Goal: Task Accomplishment & Management: Complete application form

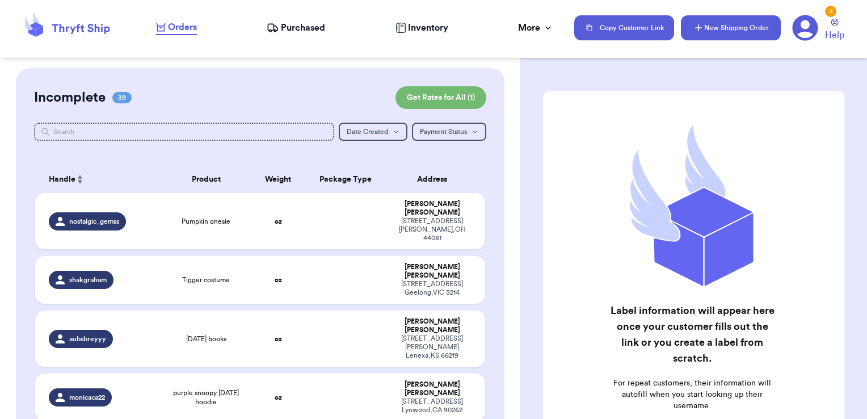
click at [733, 39] on button "New Shipping Order" at bounding box center [731, 27] width 100 height 25
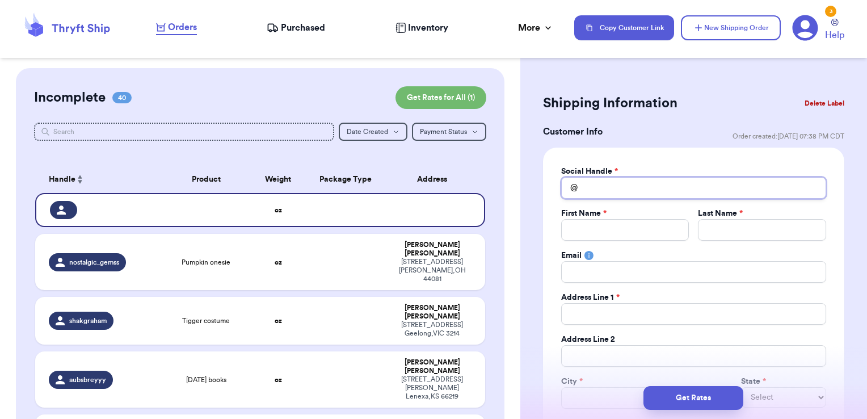
click at [608, 184] on input "Total Amount Paid" at bounding box center [693, 188] width 265 height 22
type input "k"
type input "ki"
type input "kin"
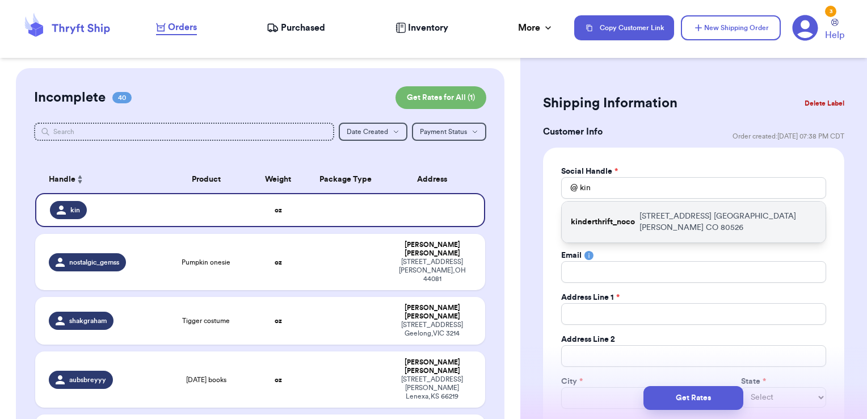
click at [612, 214] on div "kinderthrift_noco [STREET_ADDRESS] [GEOGRAPHIC_DATA][PERSON_NAME]" at bounding box center [694, 221] width 264 height 41
type input "kinderthrift_noco"
type input "[PERSON_NAME]"
type input "[EMAIL_ADDRESS][DOMAIN_NAME]"
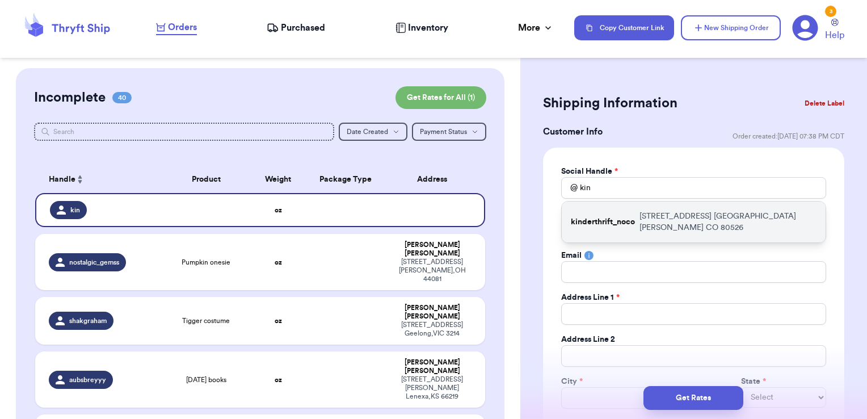
type input "[STREET_ADDRESS]"
type input "[GEOGRAPHIC_DATA][PERSON_NAME]"
select select "CO"
type input "80526"
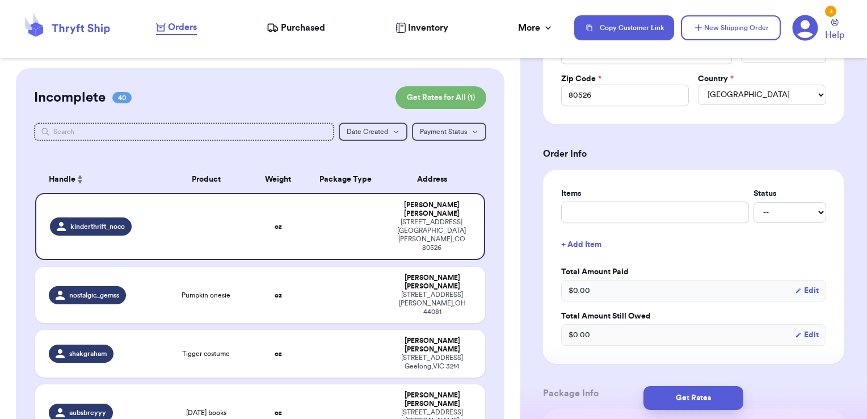
scroll to position [392, 0]
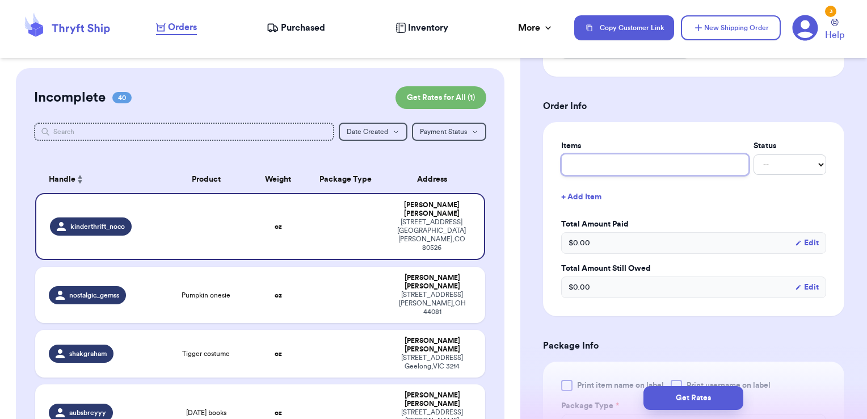
click at [608, 169] on input "text" at bounding box center [655, 165] width 188 height 22
type input "misc - thank you!"
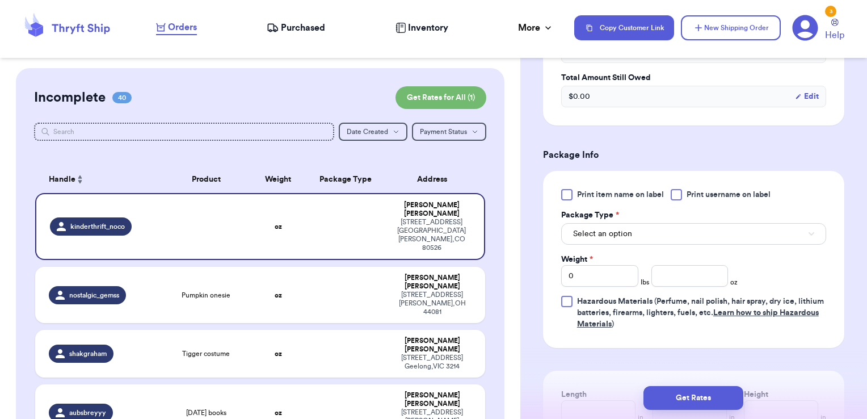
scroll to position [594, 0]
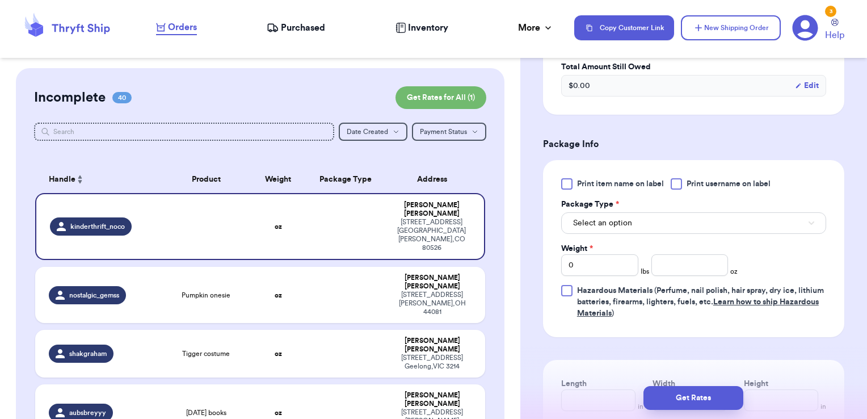
click at [713, 187] on span "Print username on label" at bounding box center [729, 183] width 84 height 11
click at [0, 0] on input "Print username on label" at bounding box center [0, 0] width 0 height 0
click at [667, 226] on button "Select an option" at bounding box center [693, 223] width 265 height 22
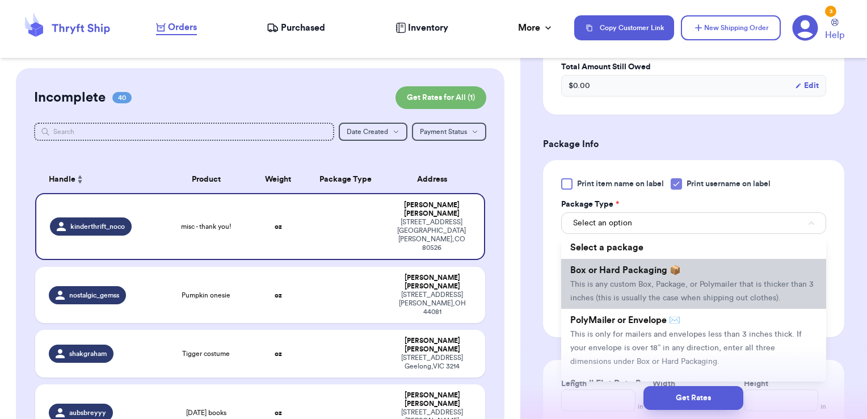
click at [641, 282] on span "This is any custom Box, Package, or Polymailer that is thicker than 3 inches (t…" at bounding box center [691, 291] width 243 height 22
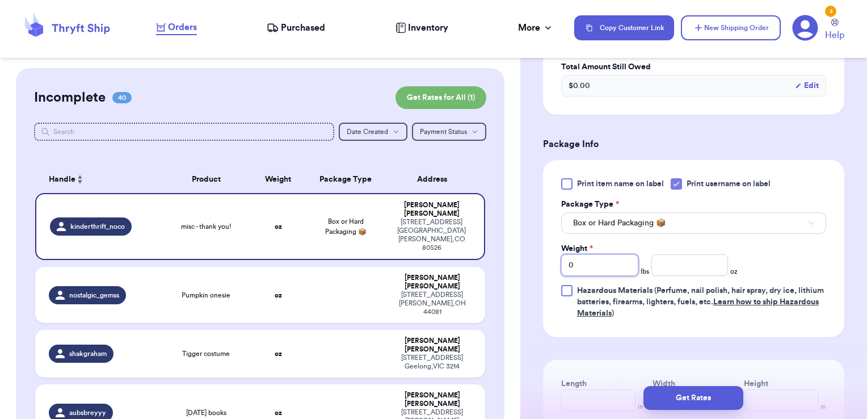
drag, startPoint x: 587, startPoint y: 269, endPoint x: 544, endPoint y: 259, distance: 44.2
click at [544, 259] on div "Print item name on label Print username on label Package Type * Box or Hard Pac…" at bounding box center [693, 248] width 301 height 177
type input "1"
type input "10.17"
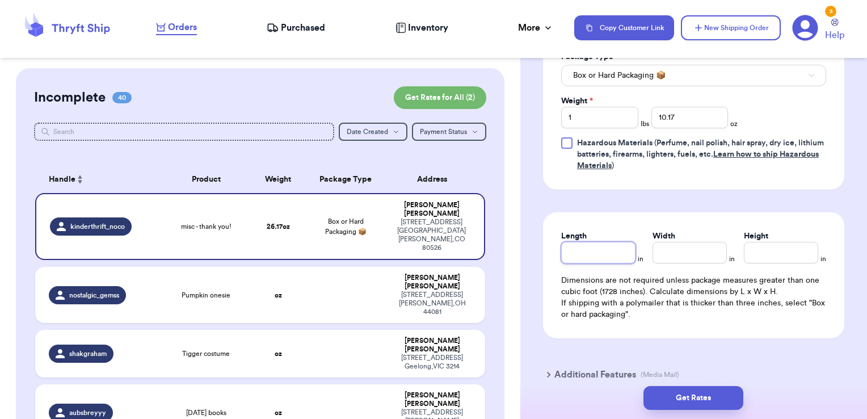
scroll to position [751, 0]
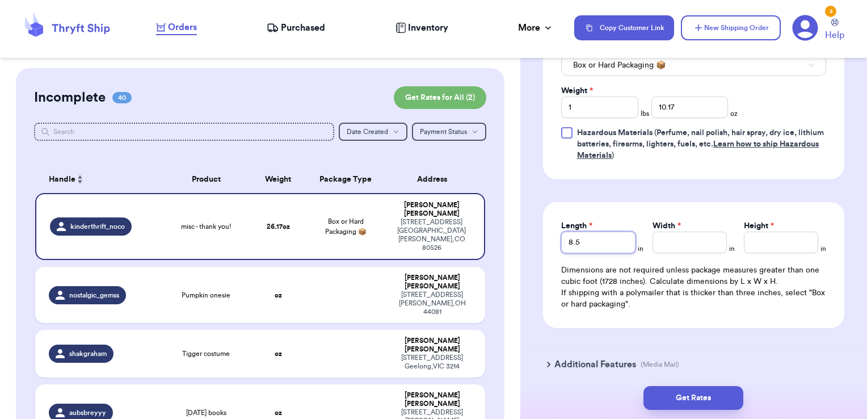
type input "8.5"
type input "10.5"
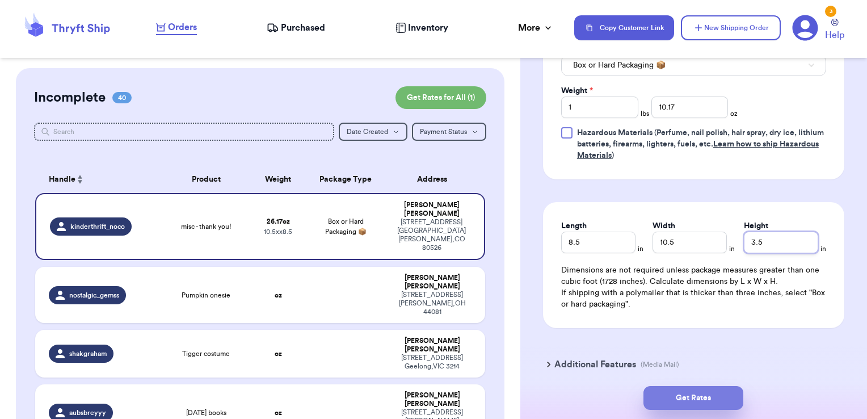
type input "3.5"
click at [674, 394] on button "Get Rates" at bounding box center [694, 398] width 100 height 24
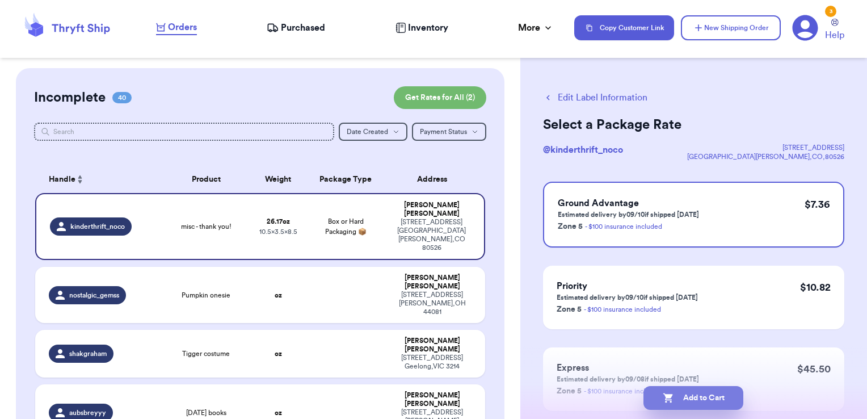
click at [726, 398] on button "Add to Cart" at bounding box center [694, 398] width 100 height 24
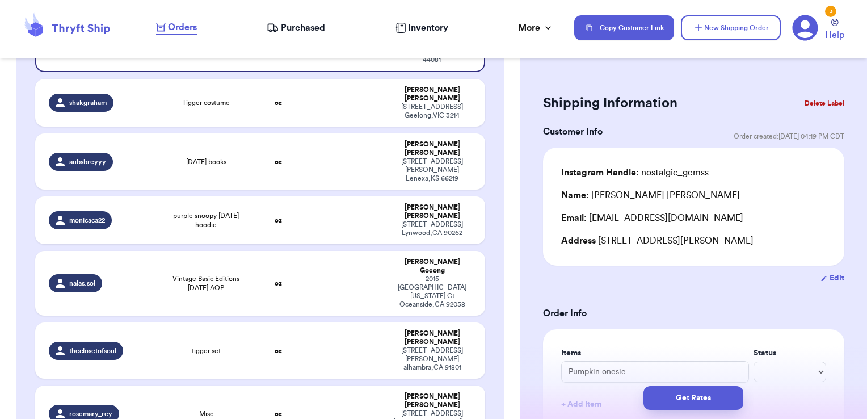
scroll to position [229, 0]
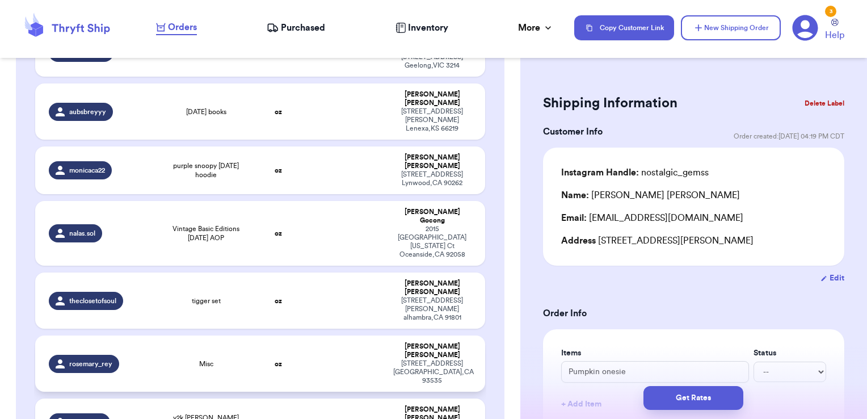
click at [362, 335] on td at bounding box center [345, 363] width 81 height 56
type input "Misc"
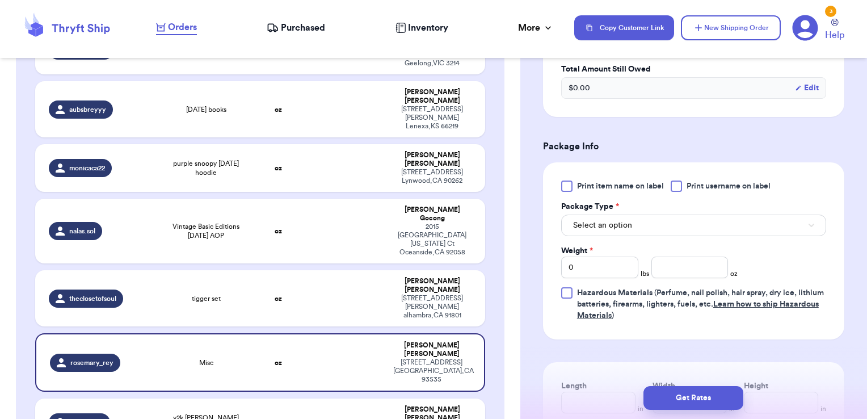
scroll to position [409, 0]
click at [700, 184] on span "Print username on label" at bounding box center [729, 183] width 84 height 11
click at [0, 0] on input "Print username on label" at bounding box center [0, 0] width 0 height 0
click at [668, 222] on button "Select an option" at bounding box center [693, 223] width 265 height 22
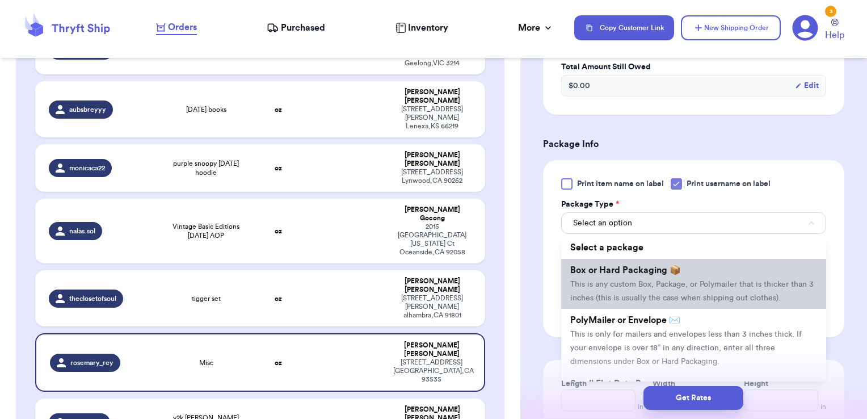
click at [636, 273] on span "Box or Hard Packaging 📦" at bounding box center [625, 270] width 111 height 9
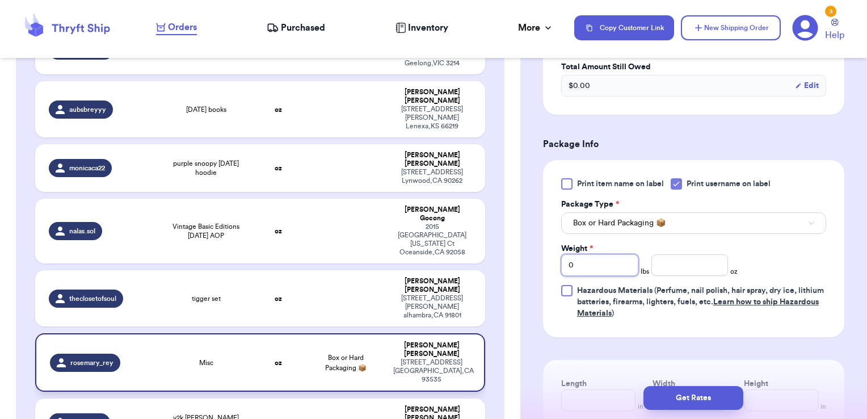
click at [464, 263] on div "Customer Link New Order Incomplete 39 Get Rates for All ( 1 ) Get Rates for All…" at bounding box center [433, 209] width 867 height 419
type input "1"
type input "8.27"
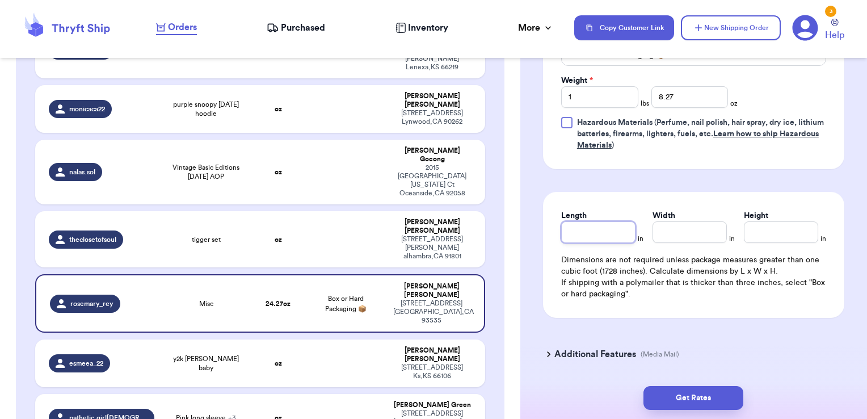
scroll to position [578, 0]
type input "12.25"
type input "9.25"
type input "3"
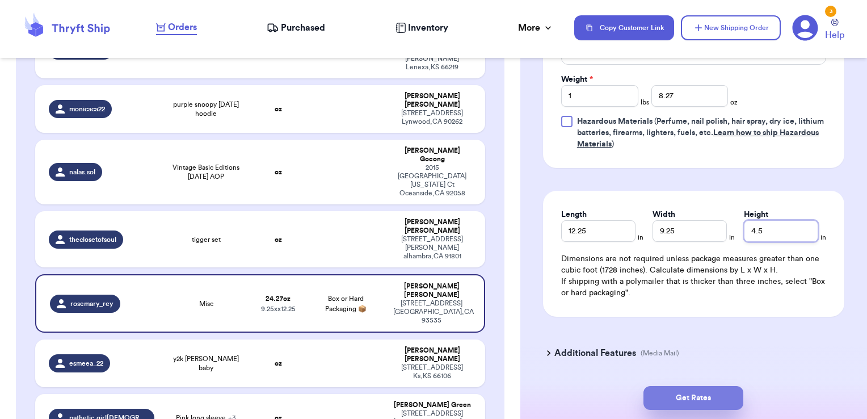
type input "4.5"
click at [671, 392] on button "Get Rates" at bounding box center [694, 398] width 100 height 24
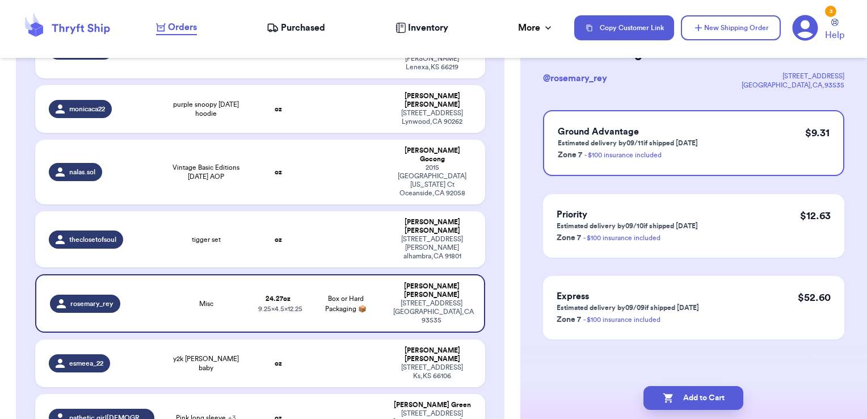
scroll to position [0, 0]
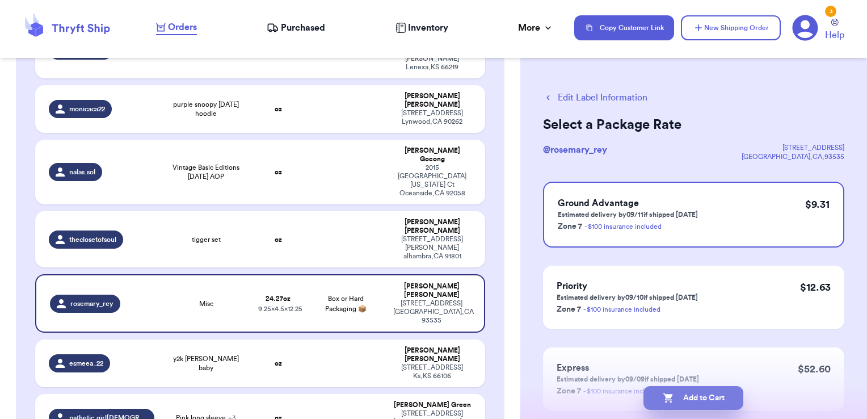
click at [730, 395] on button "Add to Cart" at bounding box center [694, 398] width 100 height 24
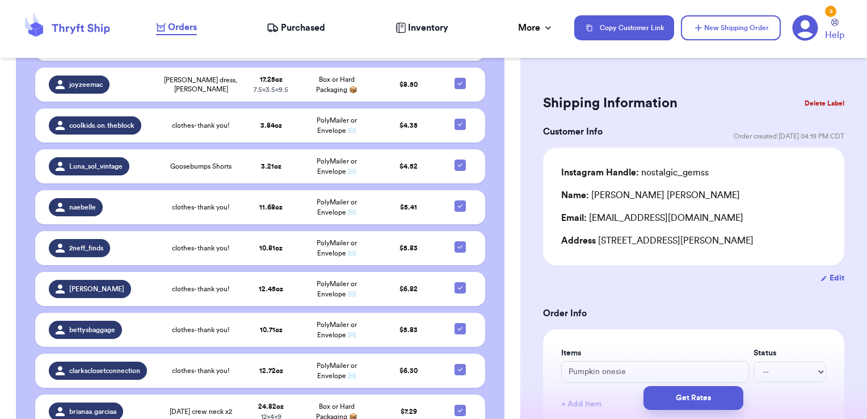
scroll to position [2653, 0]
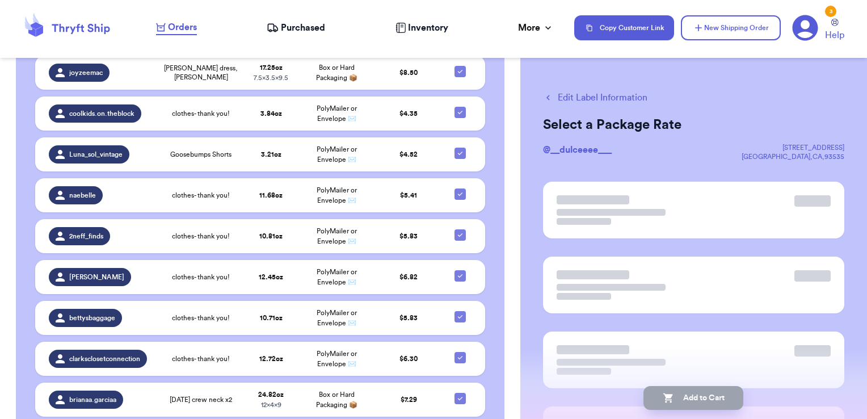
scroll to position [0, 0]
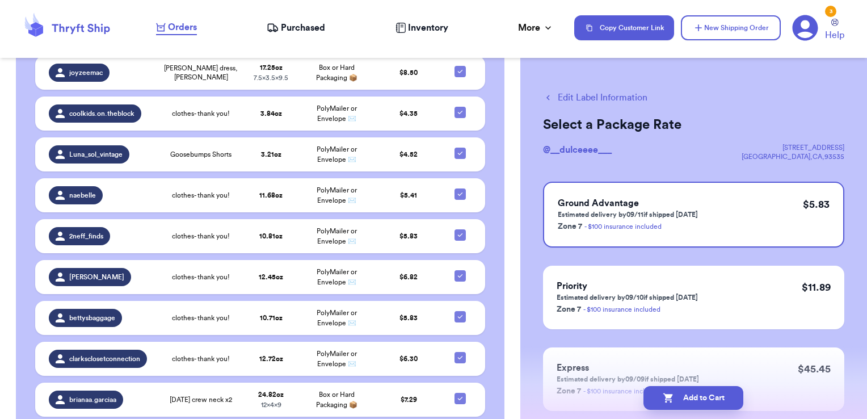
click at [617, 99] on button "Edit Label Information" at bounding box center [595, 98] width 104 height 14
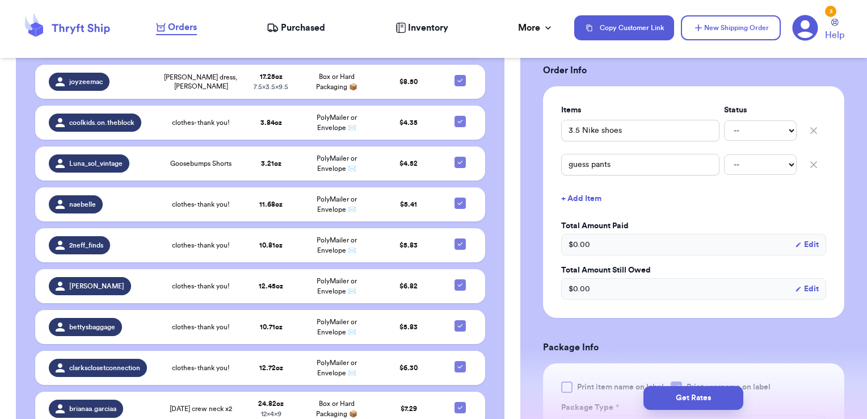
scroll to position [245, 0]
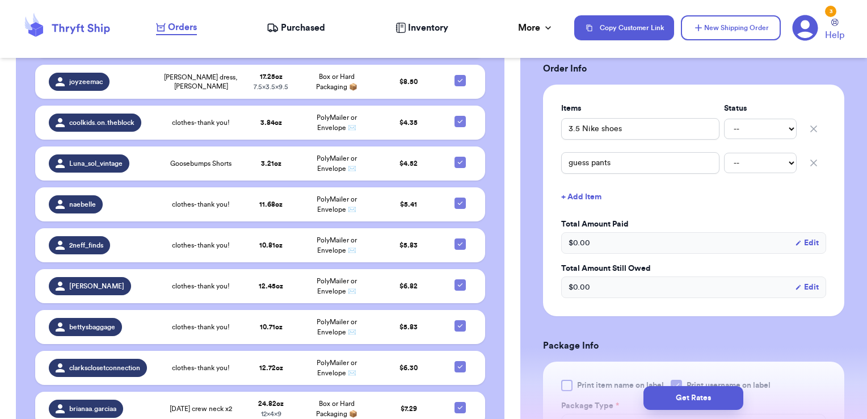
click at [592, 191] on button "+ Add Item" at bounding box center [694, 196] width 274 height 25
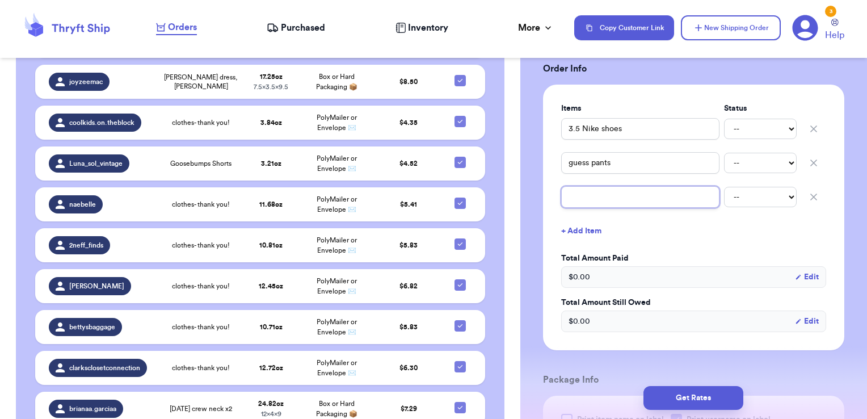
click at [612, 194] on input "text" at bounding box center [640, 197] width 158 height 22
type input "devil costume"
click at [676, 225] on button "+ Add Item" at bounding box center [694, 230] width 274 height 25
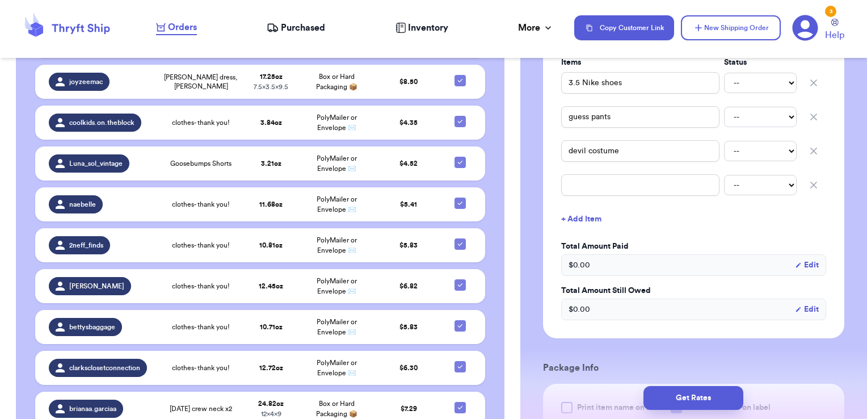
scroll to position [291, 0]
click at [808, 183] on icon "button" at bounding box center [813, 184] width 11 height 11
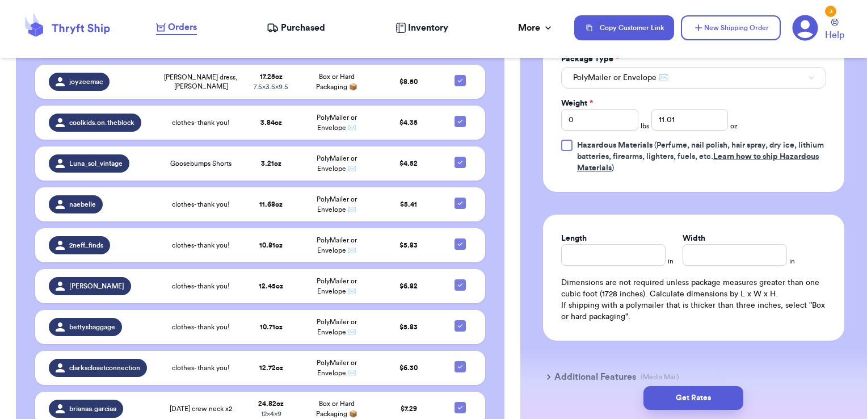
scroll to position [628, 0]
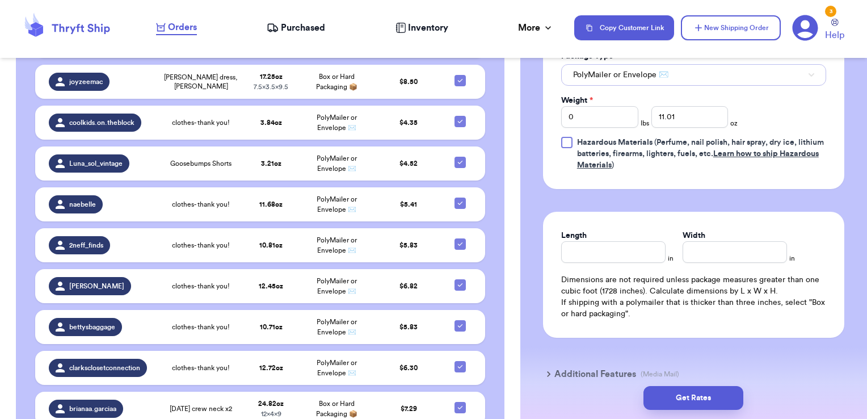
click at [693, 79] on button "PolyMailer or Envelope ✉️" at bounding box center [693, 75] width 265 height 22
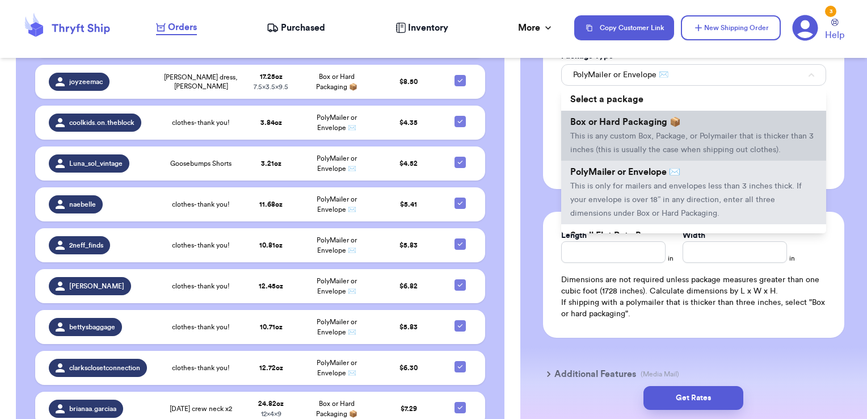
click at [663, 127] on li "Box or Hard Packaging 📦 This is any custom Box, Package, or Polymailer that is …" at bounding box center [693, 136] width 265 height 50
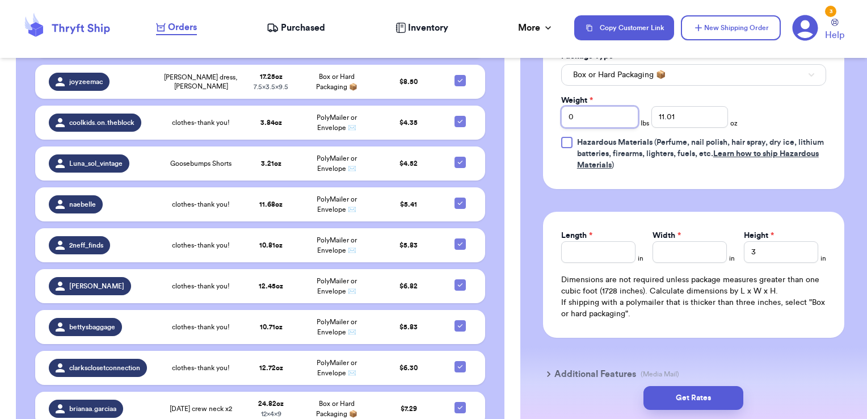
drag, startPoint x: 589, startPoint y: 114, endPoint x: 517, endPoint y: 124, distance: 72.7
click at [517, 124] on div "Customer Link New Order Incomplete 39 Get Rates for All ( 2 ) Get Rates for All…" at bounding box center [433, 209] width 867 height 419
type input "1"
type input "1.09"
type input "9.5"
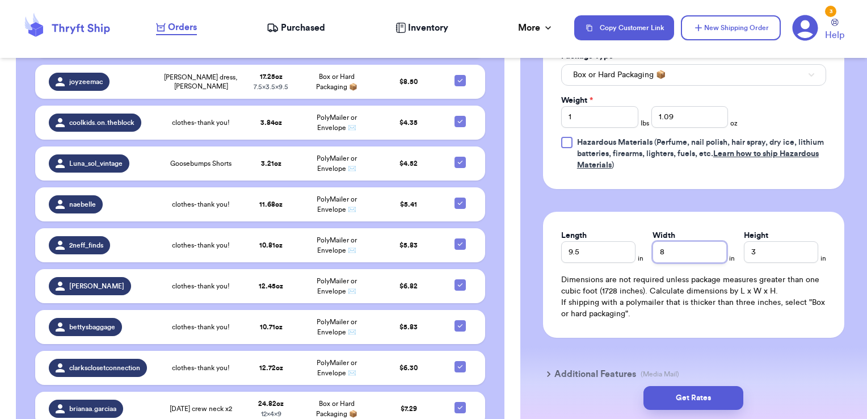
type input "8"
type input "3.5"
click at [697, 392] on button "Get Rates" at bounding box center [694, 398] width 100 height 24
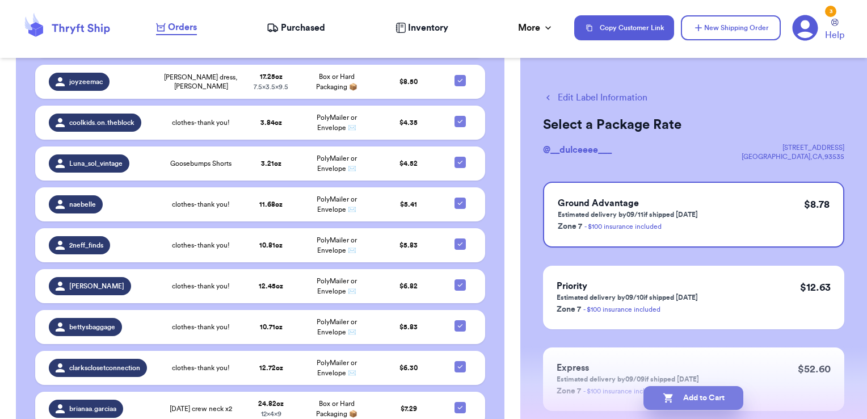
click at [710, 392] on button "Add to Cart" at bounding box center [694, 398] width 100 height 24
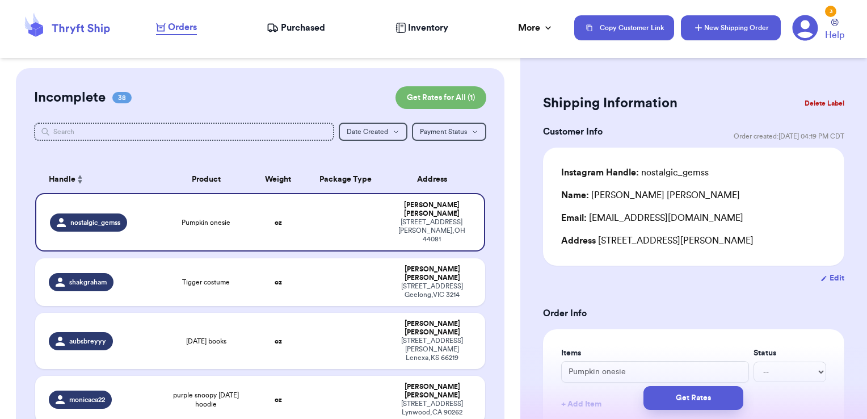
click at [760, 16] on button "New Shipping Order" at bounding box center [731, 27] width 100 height 25
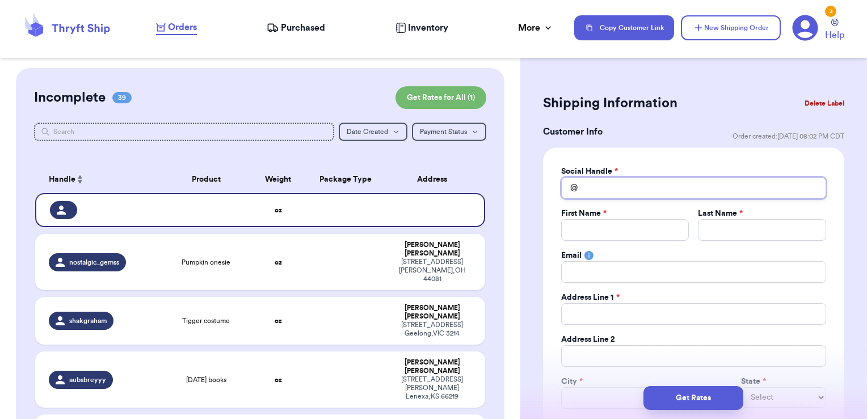
click at [674, 182] on input "Total Amount Paid" at bounding box center [693, 188] width 265 height 22
type input "c"
type input "ch"
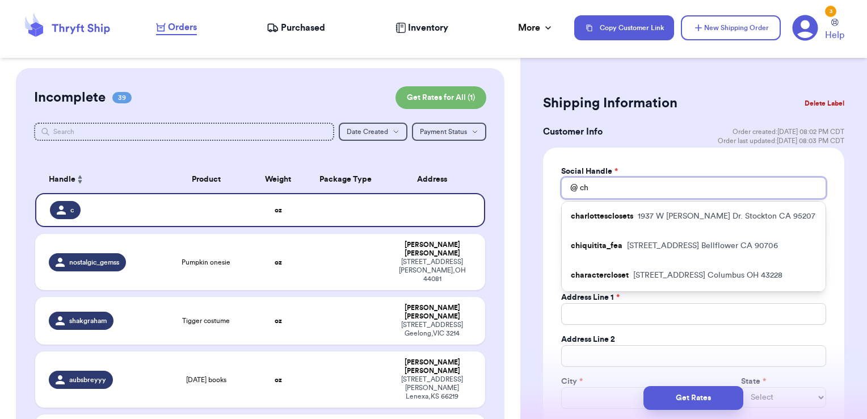
type input "cha"
type input "char"
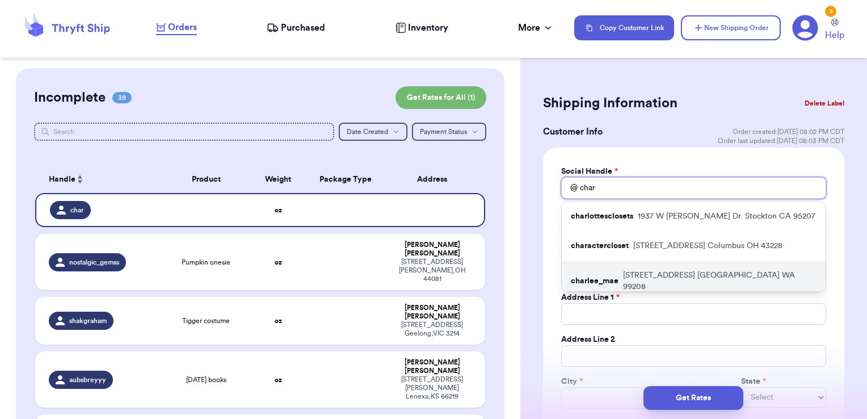
type input "char"
click at [678, 275] on div "charlee_mae [STREET_ADDRESS]" at bounding box center [694, 280] width 264 height 41
type input "charlee_mae"
type input "Charlee"
type input "[PERSON_NAME]"
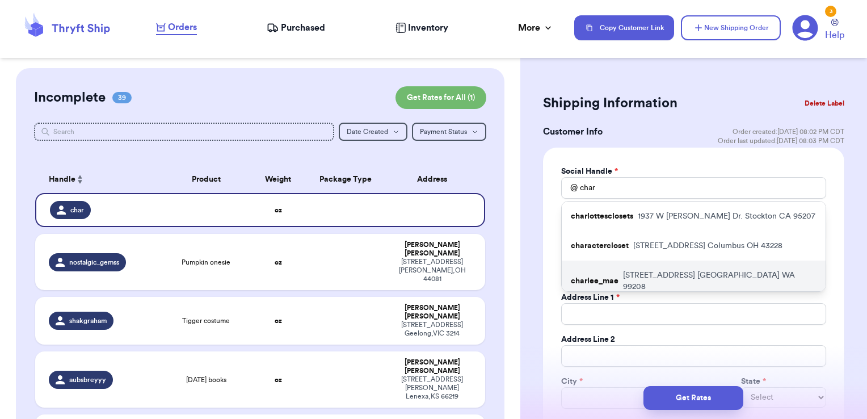
type input "[EMAIL_ADDRESS][DOMAIN_NAME]"
type input "[STREET_ADDRESS]"
type input "[GEOGRAPHIC_DATA]"
select select "WA"
type input "99208"
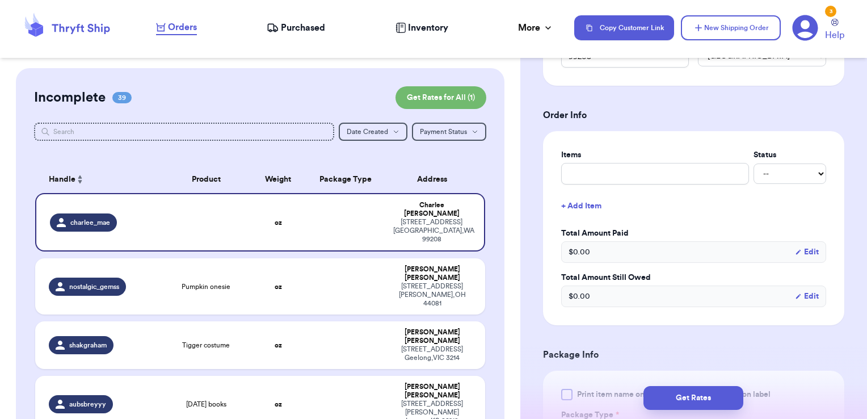
scroll to position [384, 0]
click at [665, 180] on input "text" at bounding box center [655, 173] width 188 height 22
type input "misc - thank you!"
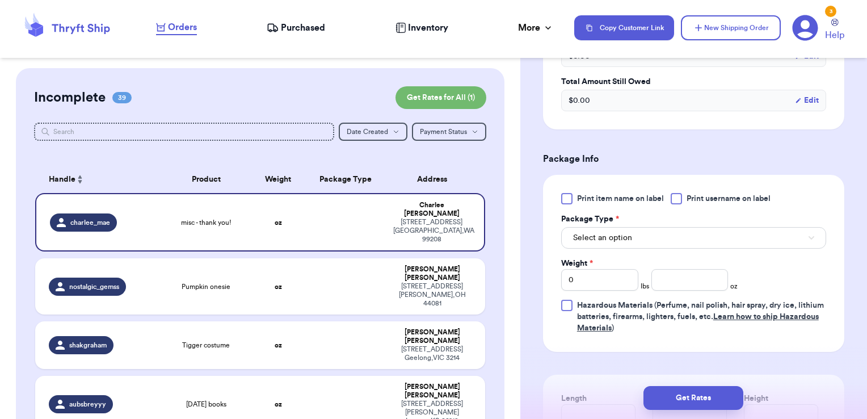
scroll to position [605, 0]
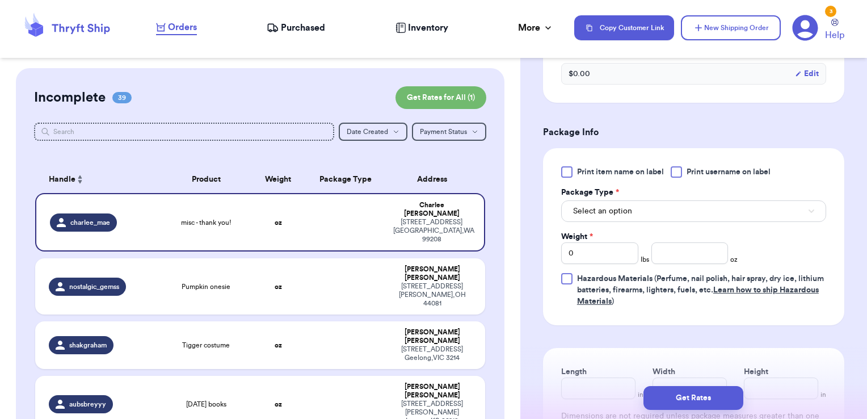
click at [703, 162] on div "Print item name on label Print username on label Package Type * Select an optio…" at bounding box center [693, 236] width 301 height 177
click at [686, 169] on label "Print username on label" at bounding box center [721, 171] width 100 height 11
click at [0, 0] on input "Print username on label" at bounding box center [0, 0] width 0 height 0
click at [676, 206] on button "Select an option" at bounding box center [693, 211] width 265 height 22
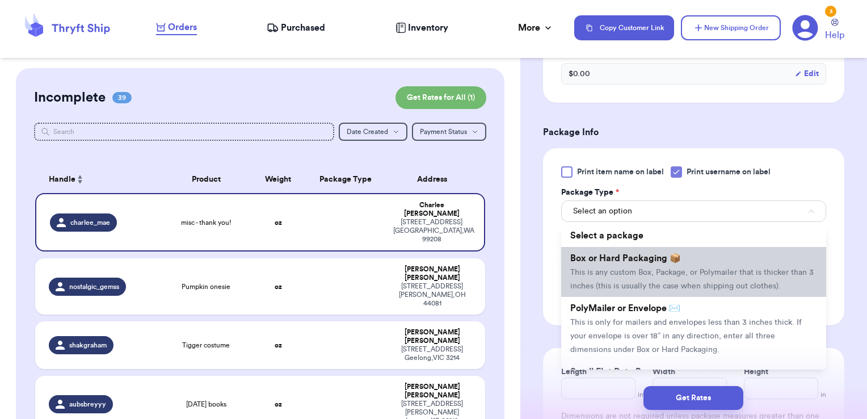
click at [671, 249] on li "Box or Hard Packaging 📦 This is any custom Box, Package, or Polymailer that is …" at bounding box center [693, 272] width 265 height 50
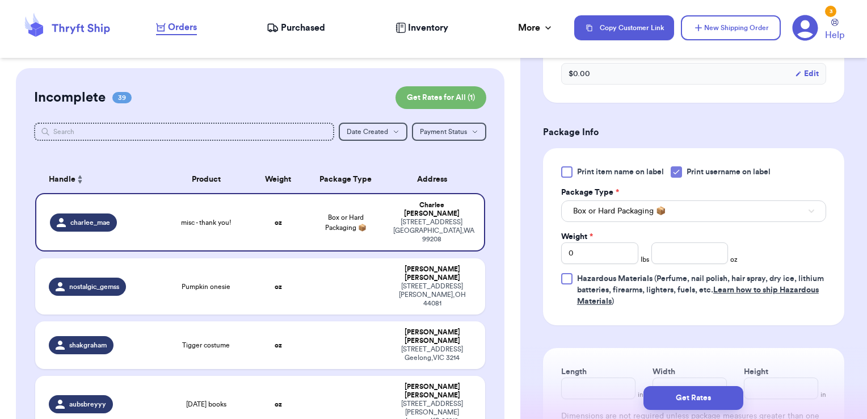
scroll to position [608, 0]
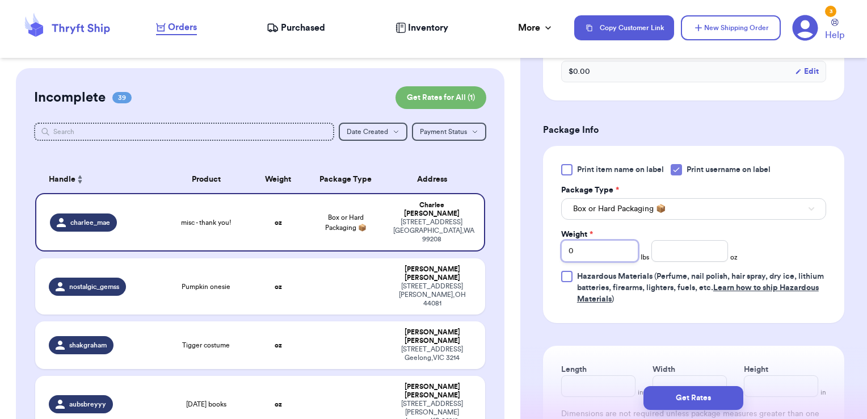
drag, startPoint x: 603, startPoint y: 246, endPoint x: 497, endPoint y: 239, distance: 106.9
click at [497, 239] on div "Customer Link New Order Incomplete 39 Get Rates for All ( 1 ) Get Rates for All…" at bounding box center [433, 209] width 867 height 419
type input "3"
type input "14.47"
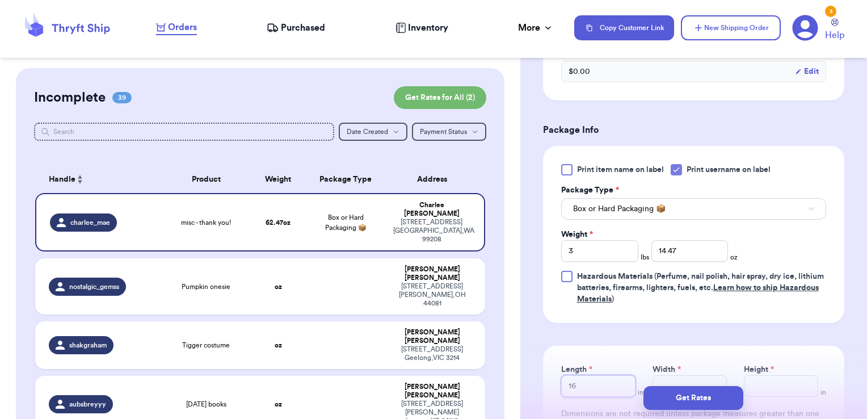
type input "16"
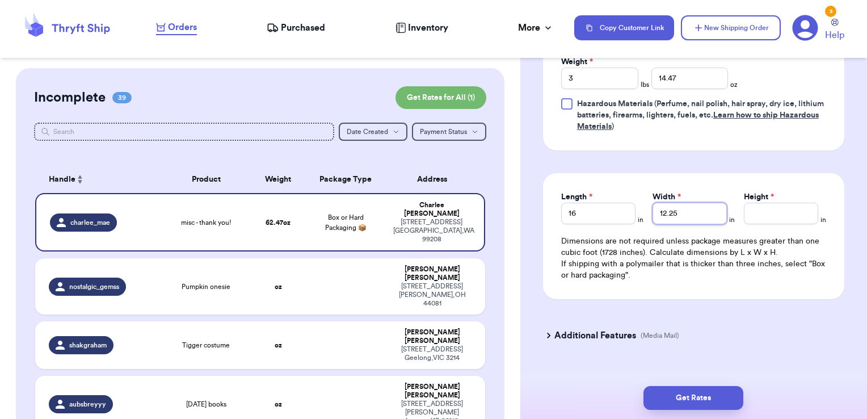
scroll to position [780, 0]
type input "12.25"
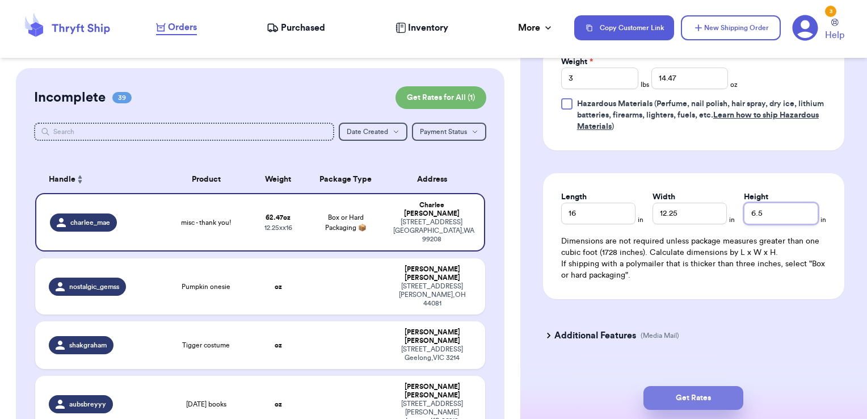
type input "6.5"
click at [680, 394] on button "Get Rates" at bounding box center [694, 398] width 100 height 24
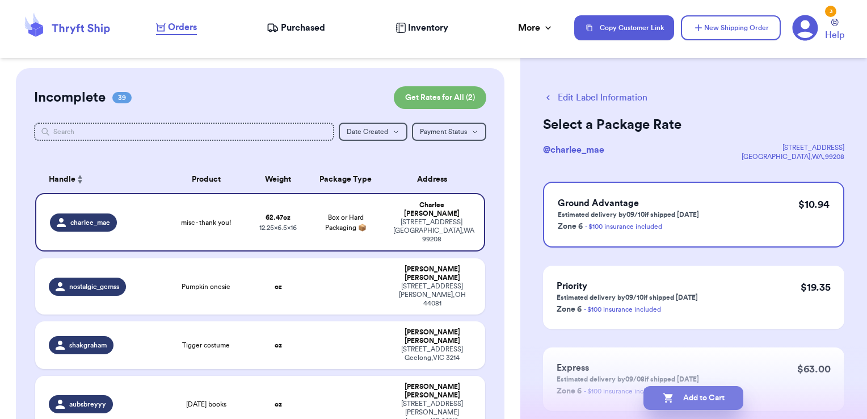
click at [729, 400] on button "Add to Cart" at bounding box center [694, 398] width 100 height 24
